Goal: Use online tool/utility: Utilize a website feature to perform a specific function

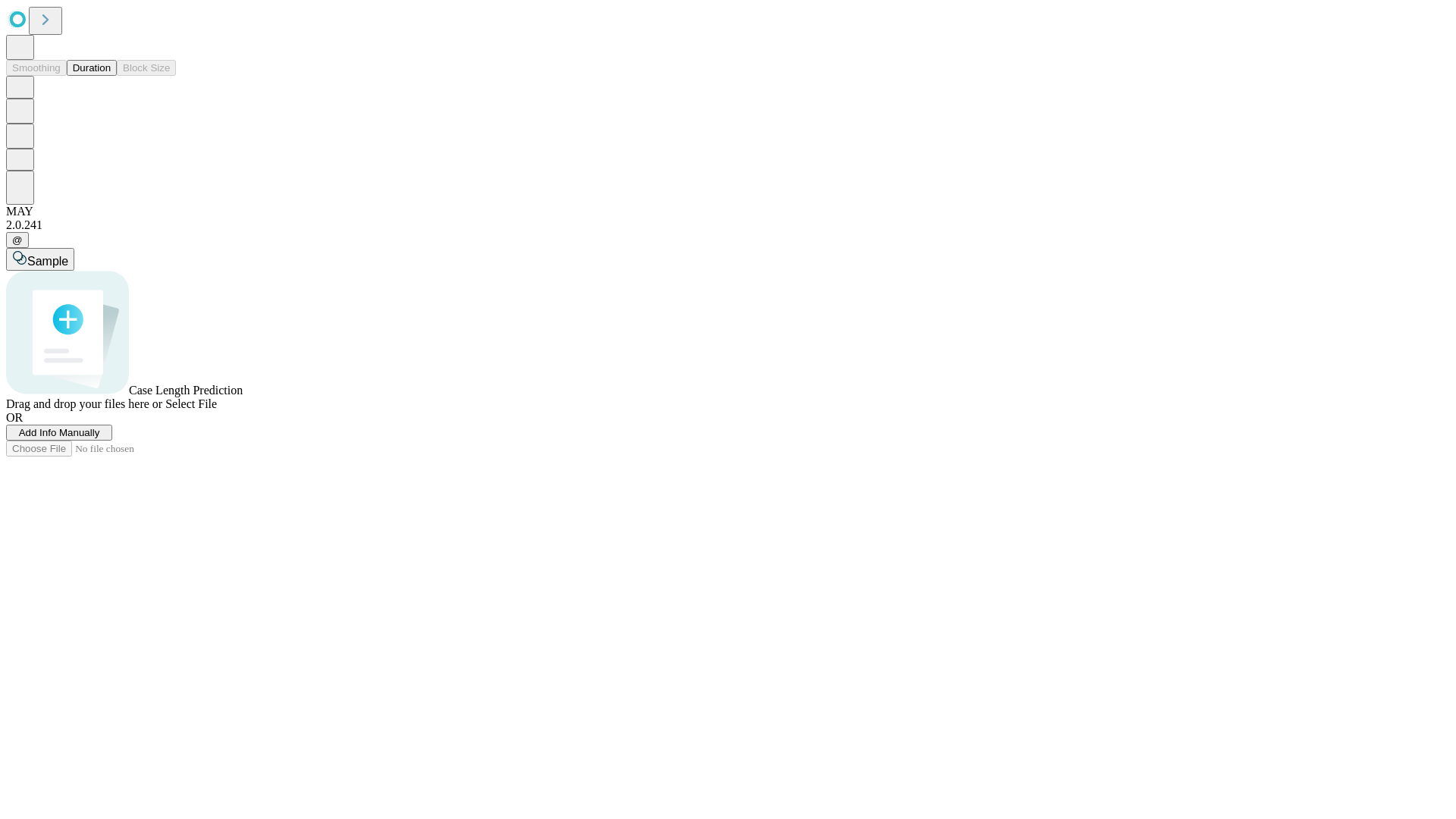
click at [217, 410] on span "Select File" at bounding box center [190, 404] width 51 height 13
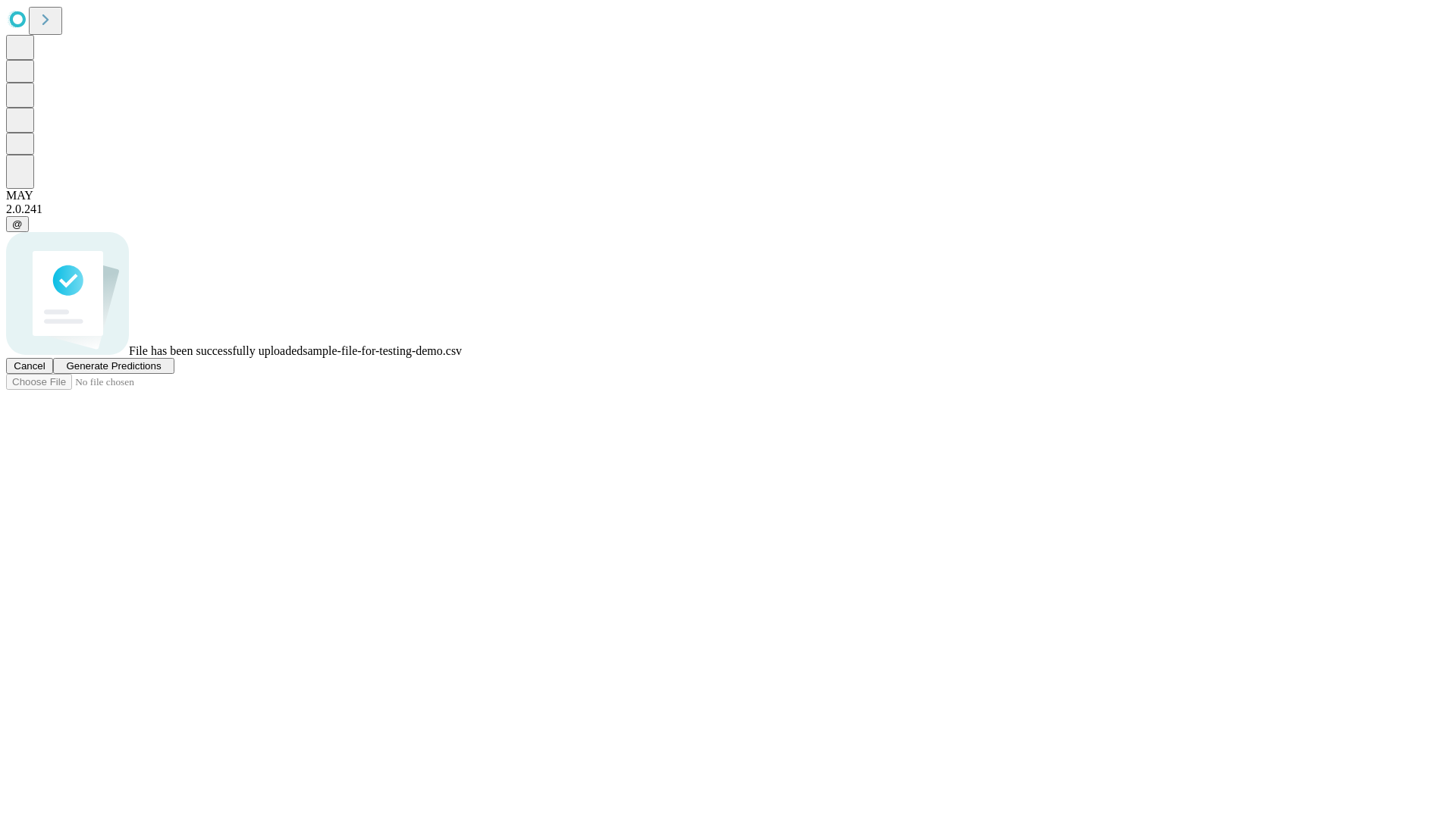
click at [161, 372] on span "Generate Predictions" at bounding box center [114, 366] width 95 height 11
